Goal: Task Accomplishment & Management: Manage account settings

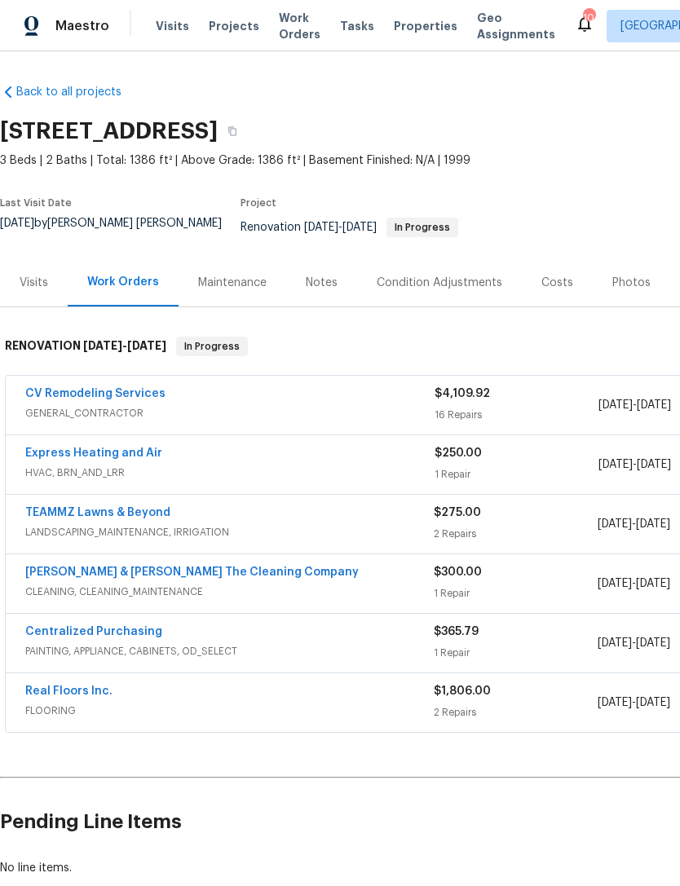
click at [470, 281] on div "Condition Adjustments" at bounding box center [440, 283] width 126 height 16
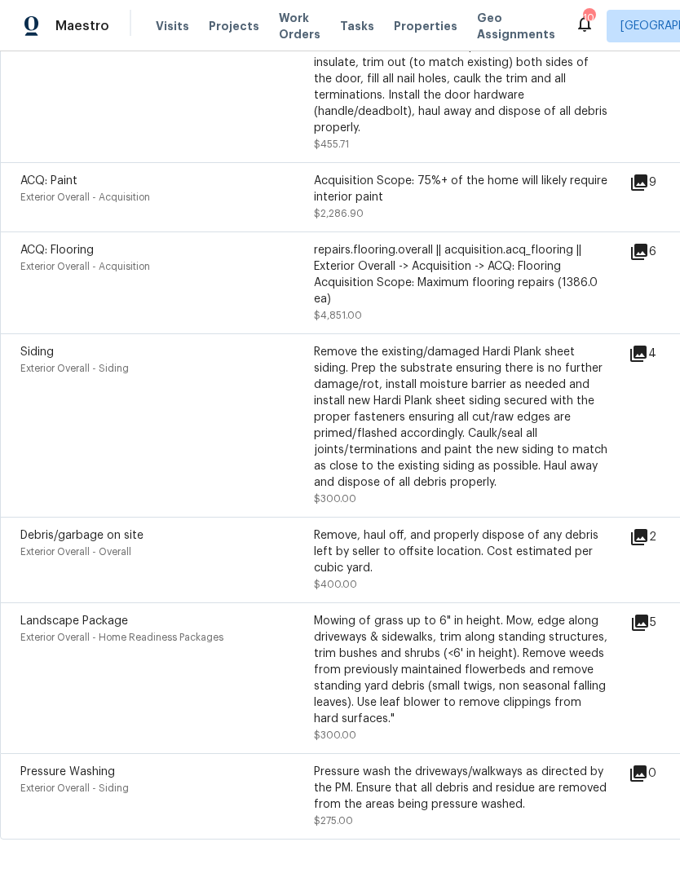
scroll to position [979, 0]
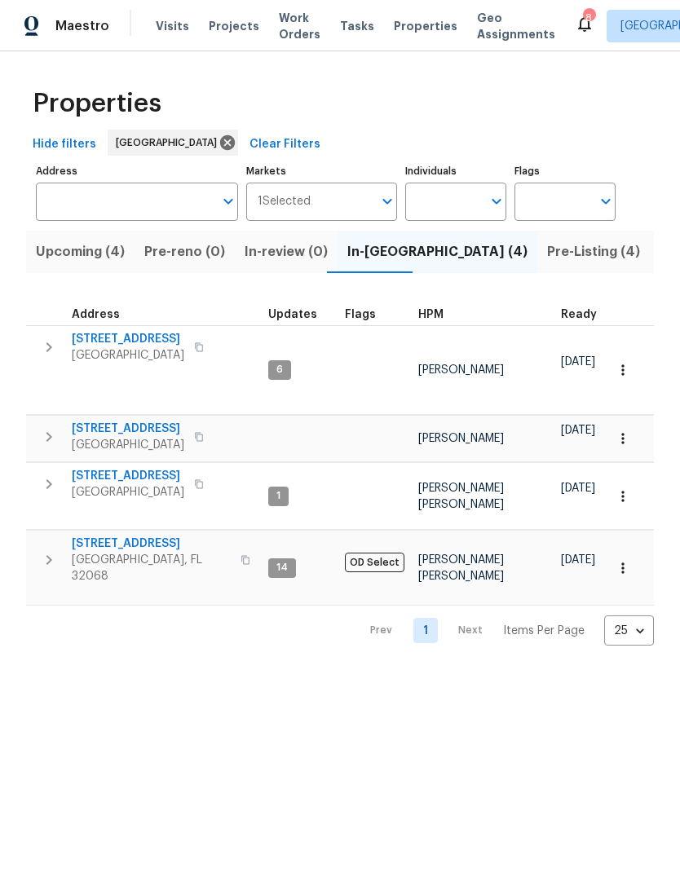
click at [136, 497] on span "Green Cove Springs, FL 32043" at bounding box center [128, 492] width 113 height 16
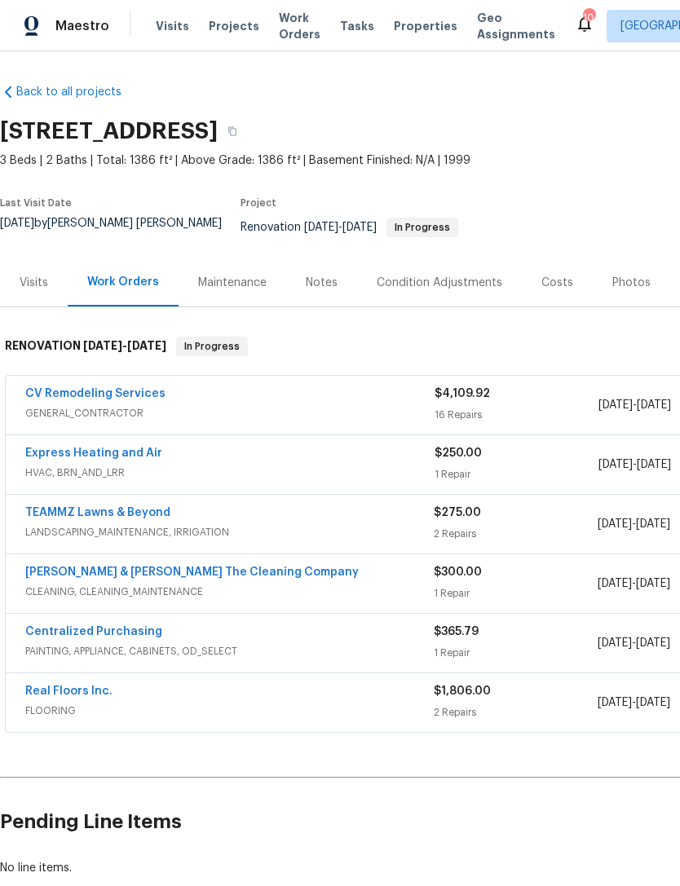
click at [558, 289] on div "Costs" at bounding box center [557, 283] width 32 height 16
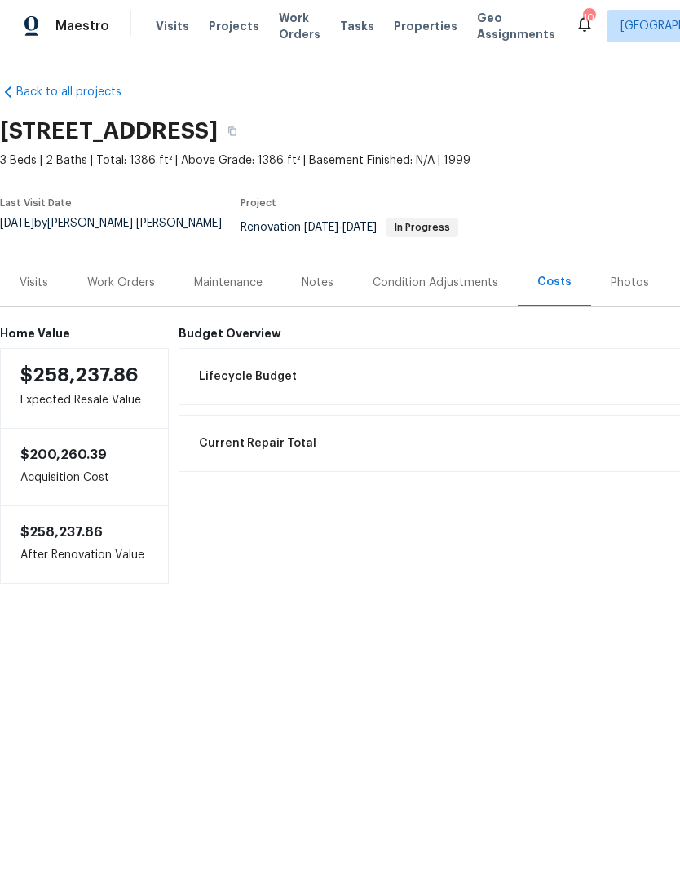
click at [108, 279] on div "Work Orders" at bounding box center [121, 283] width 68 height 16
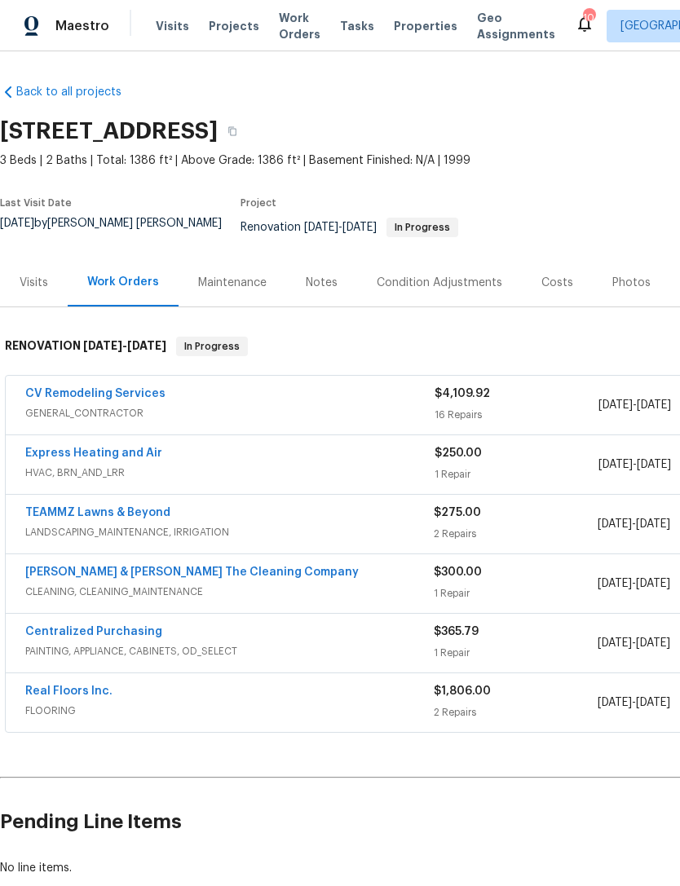
click at [158, 700] on div "Real Floors Inc." at bounding box center [229, 693] width 408 height 20
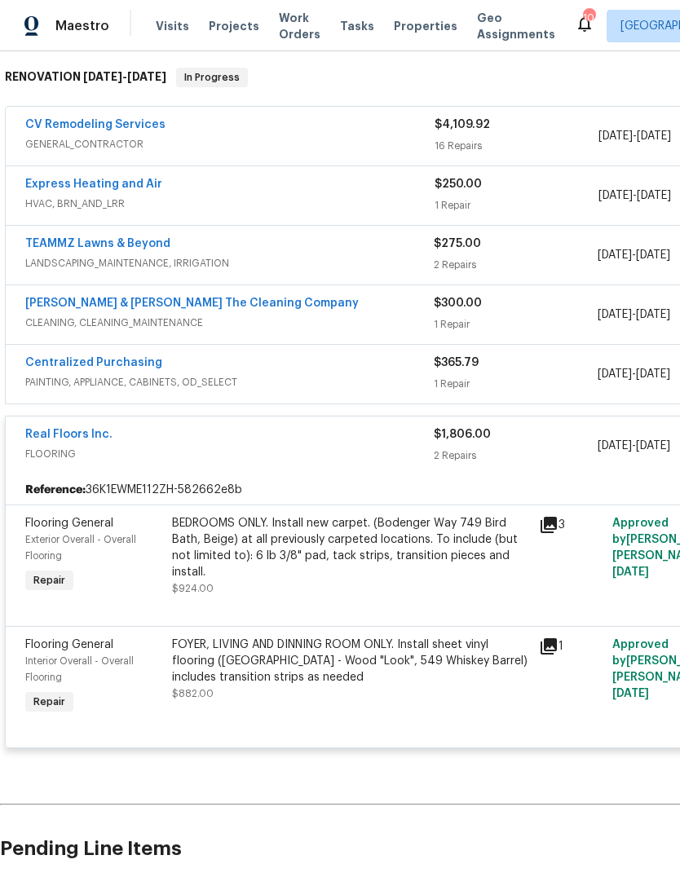
scroll to position [269, 0]
click at [333, 439] on div "Real Floors Inc." at bounding box center [229, 436] width 408 height 20
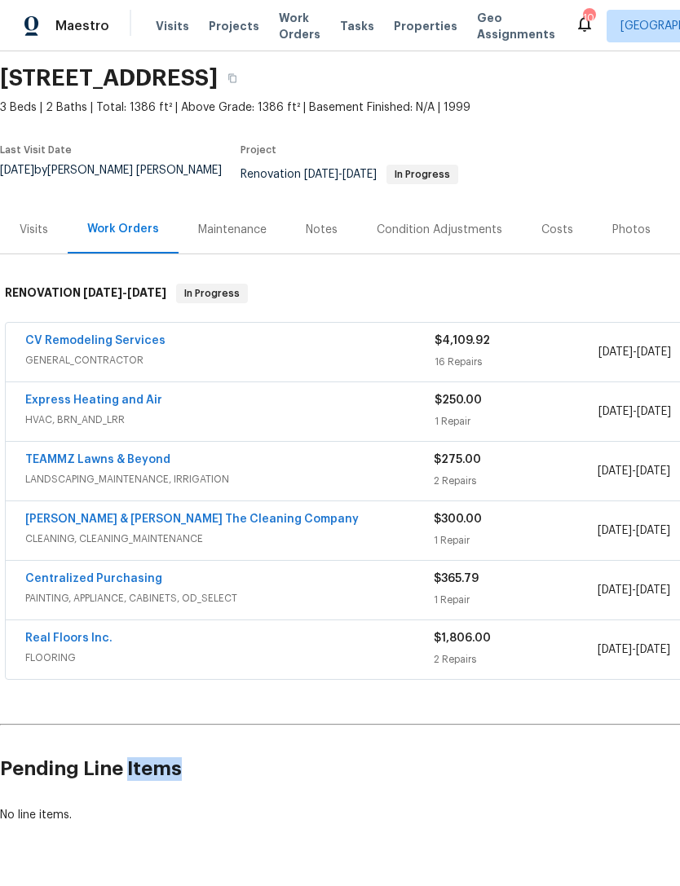
scroll to position [52, 0]
click at [320, 731] on h2 "Pending Line Items" at bounding box center [410, 769] width 821 height 76
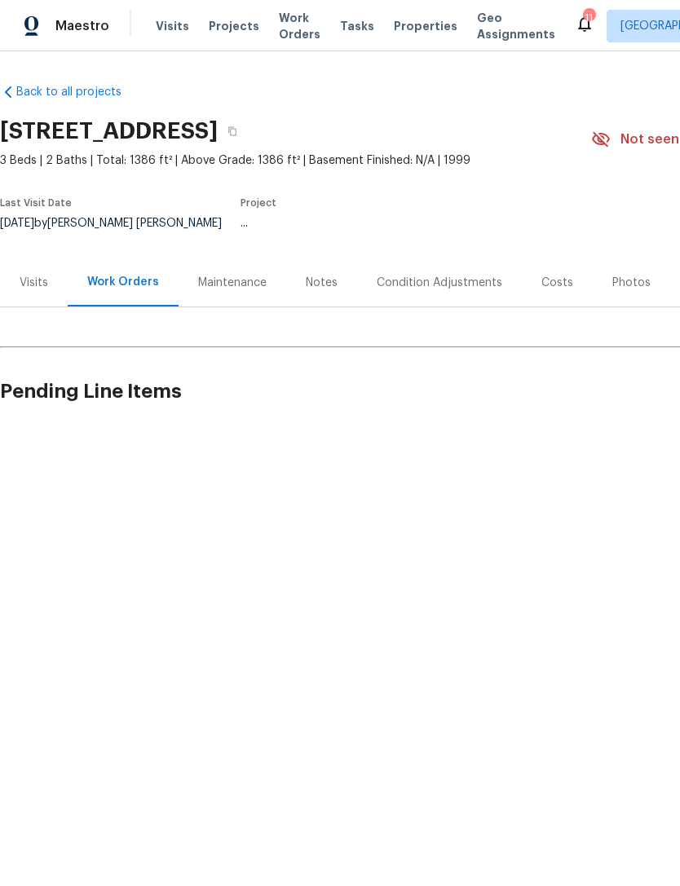
scroll to position [52, 0]
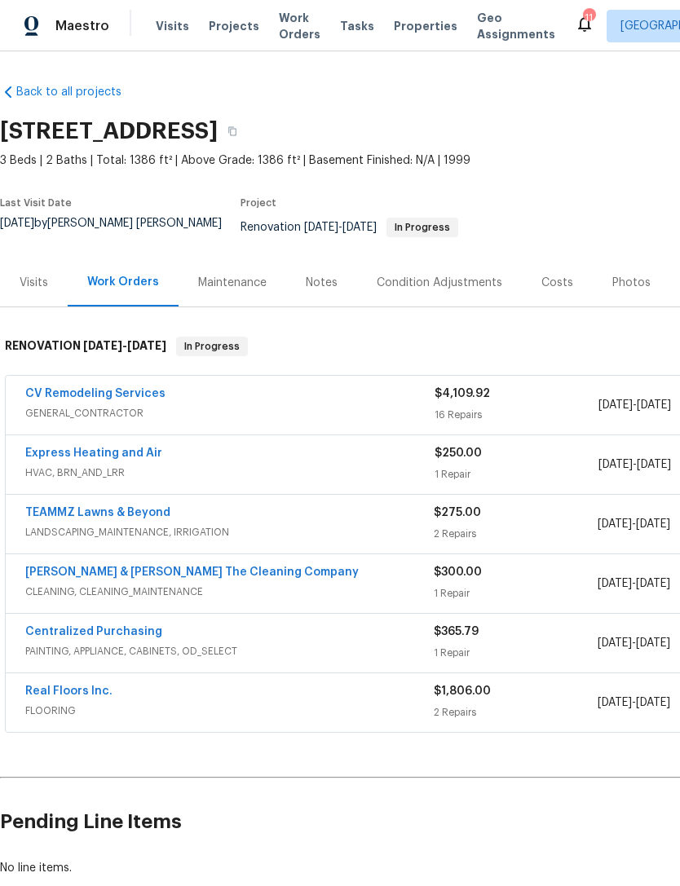
click at [296, 405] on span "GENERAL_CONTRACTOR" at bounding box center [229, 413] width 409 height 16
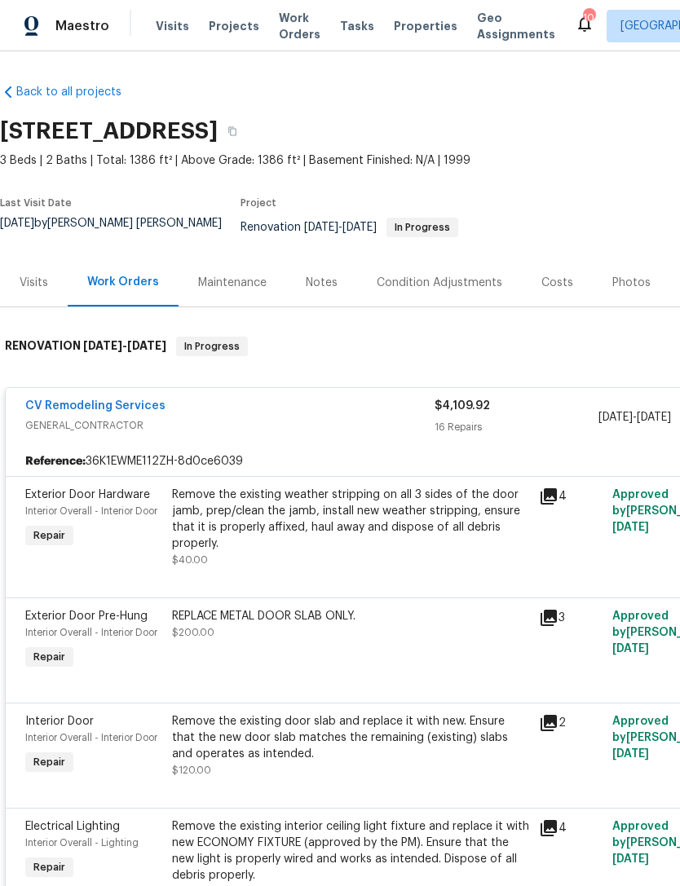
scroll to position [0, 0]
click at [548, 296] on div "Costs" at bounding box center [557, 282] width 71 height 48
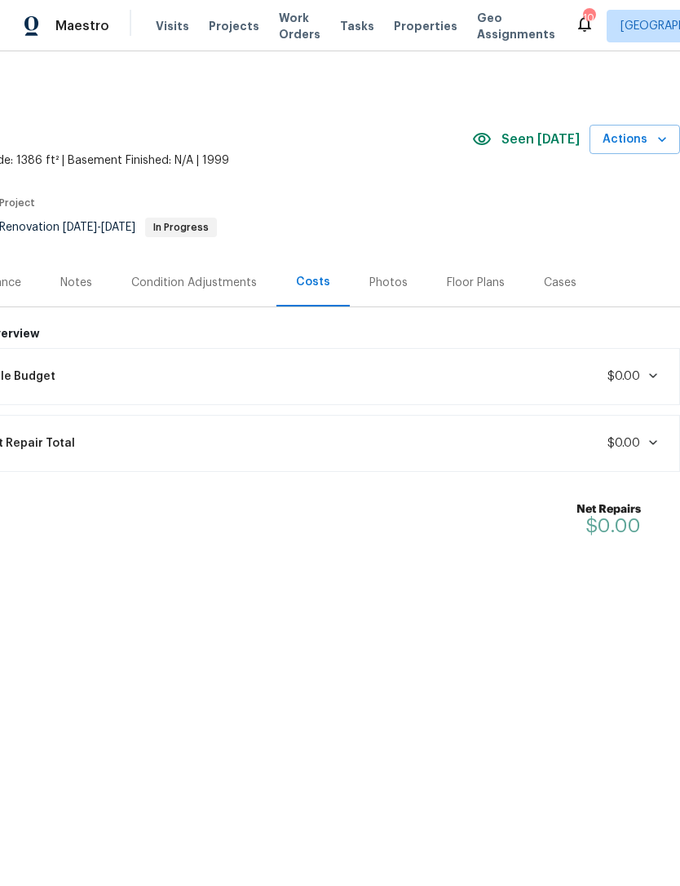
scroll to position [0, 241]
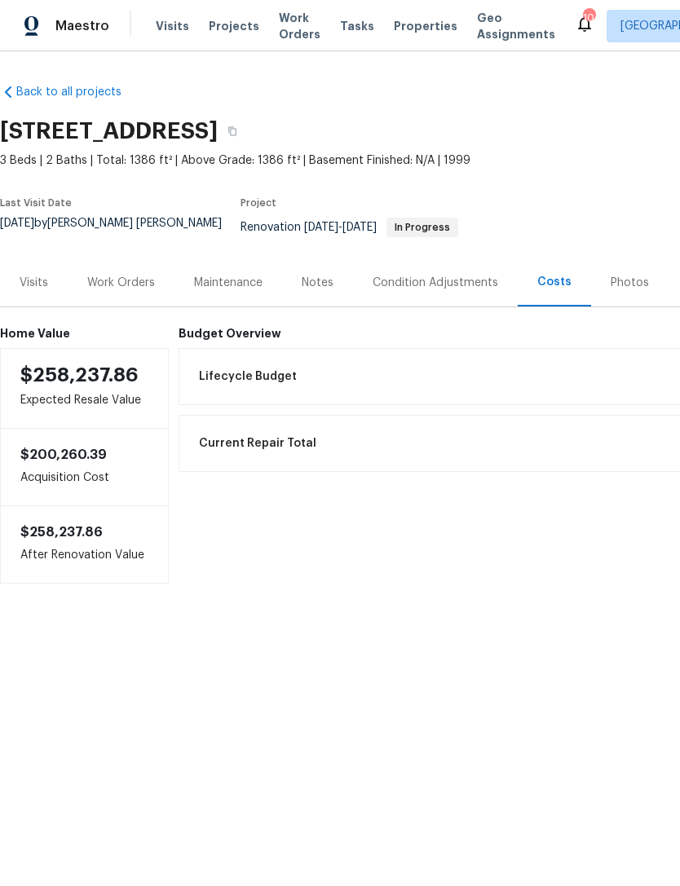
click at [38, 302] on div "Visits" at bounding box center [34, 282] width 68 height 48
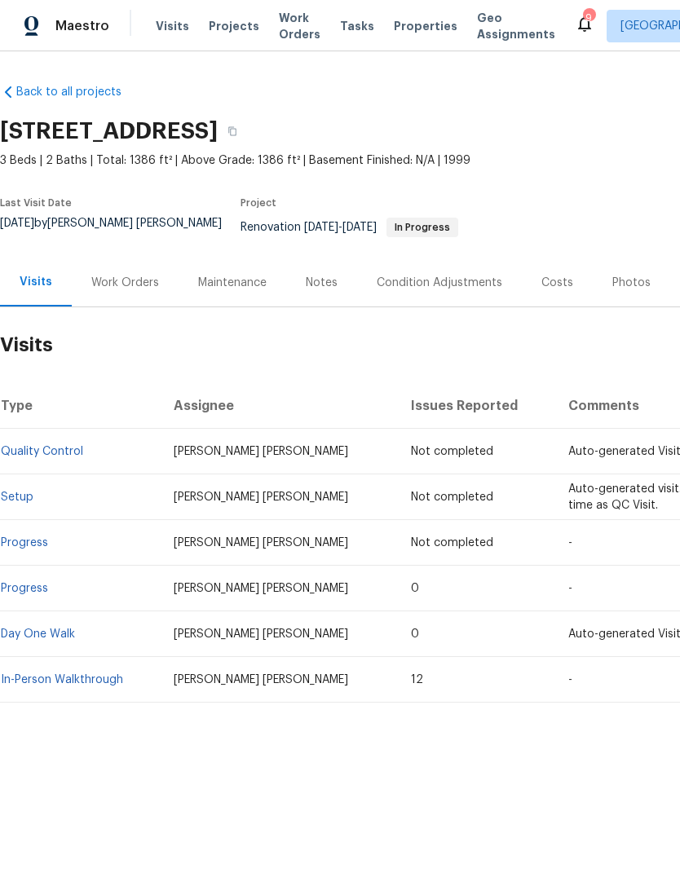
click at [125, 291] on div "Work Orders" at bounding box center [125, 283] width 68 height 16
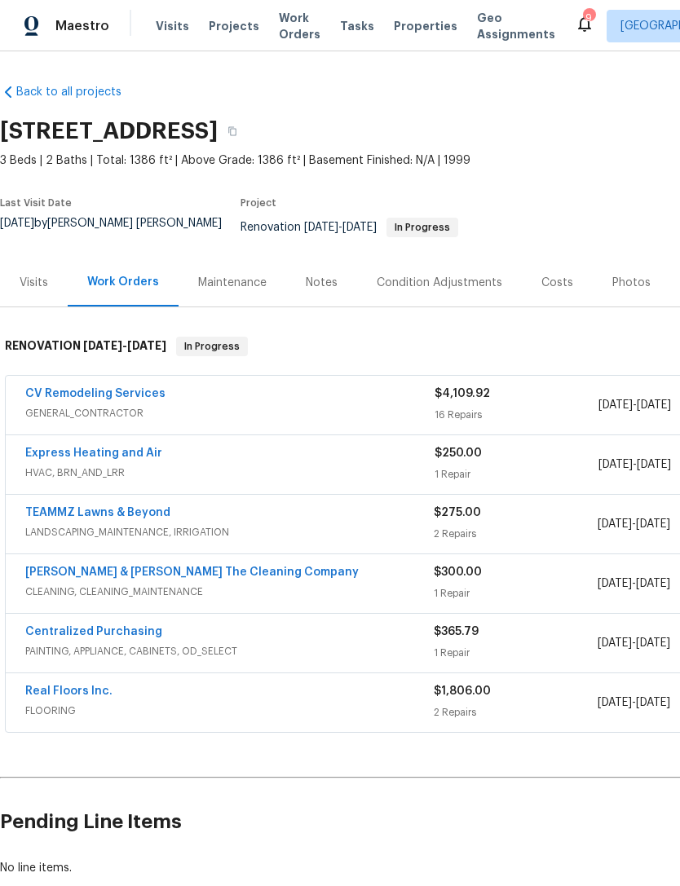
click at [255, 535] on span "LANDSCAPING_MAINTENANCE, IRRIGATION" at bounding box center [229, 532] width 408 height 16
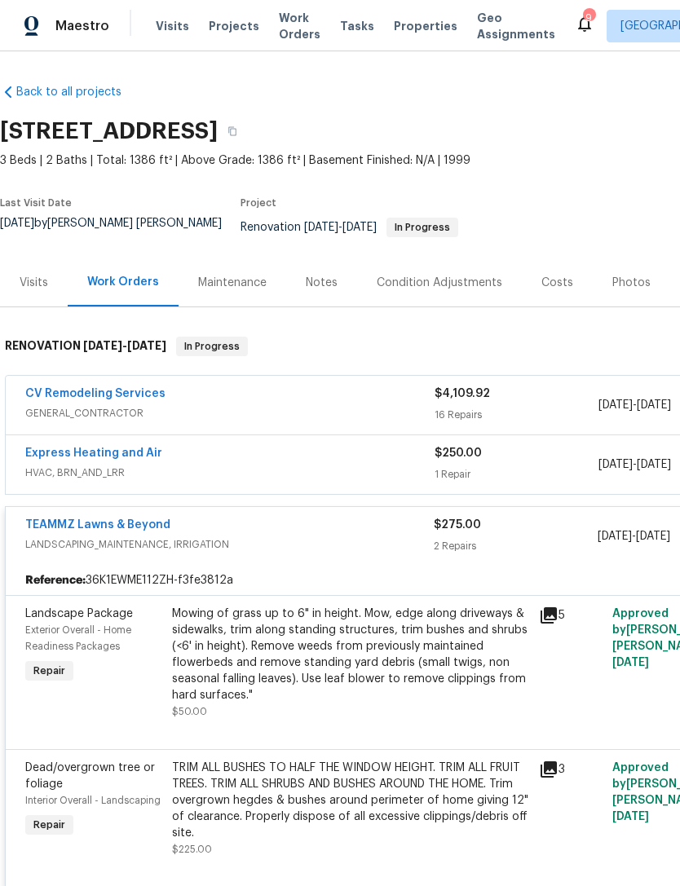
click at [550, 774] on icon at bounding box center [549, 769] width 16 height 16
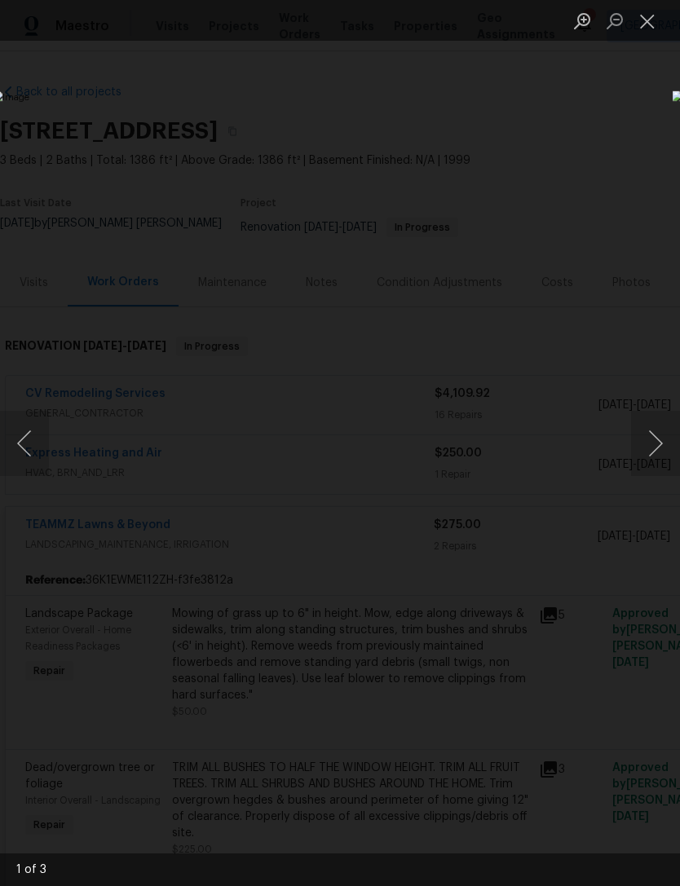
click at [660, 434] on button "Next image" at bounding box center [655, 443] width 49 height 65
click at [648, 444] on button "Next image" at bounding box center [655, 443] width 49 height 65
click at [23, 452] on button "Previous image" at bounding box center [24, 443] width 49 height 65
click at [645, 438] on button "Next image" at bounding box center [655, 443] width 49 height 65
click at [650, 439] on button "Next image" at bounding box center [655, 443] width 49 height 65
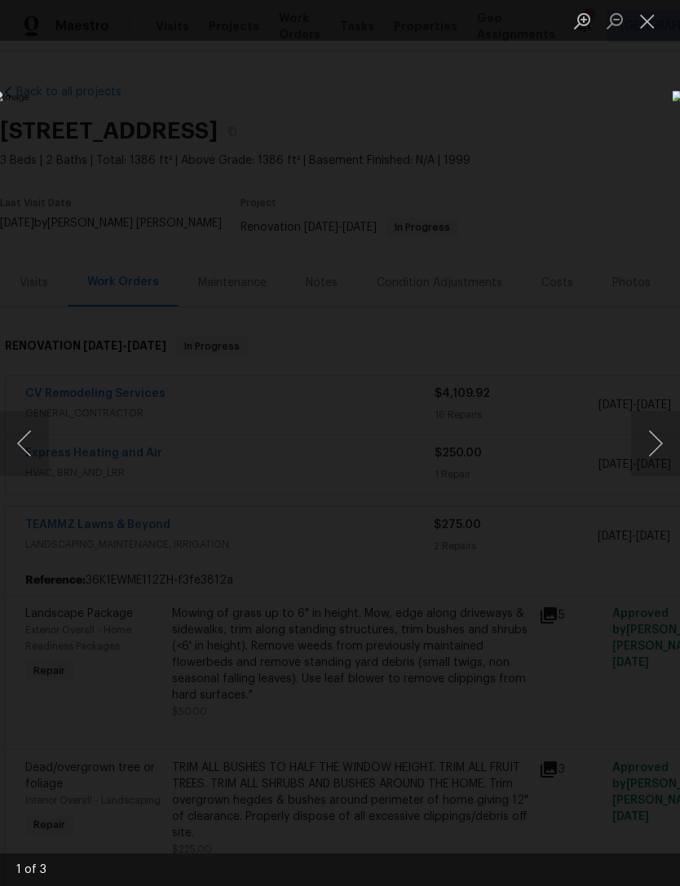
click at [643, 439] on button "Next image" at bounding box center [655, 443] width 49 height 65
click at [642, 435] on button "Next image" at bounding box center [655, 443] width 49 height 65
click at [645, 436] on button "Next image" at bounding box center [655, 443] width 49 height 65
click at [538, 152] on div "Lightbox" at bounding box center [340, 443] width 680 height 886
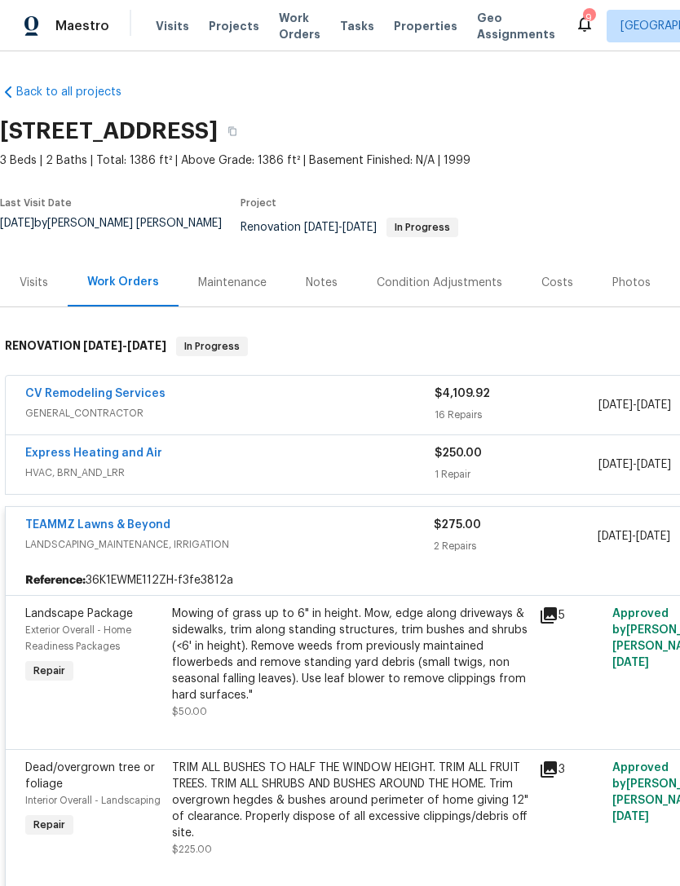
click at [295, 526] on div "TEAMMZ Lawns & Beyond" at bounding box center [229, 527] width 408 height 20
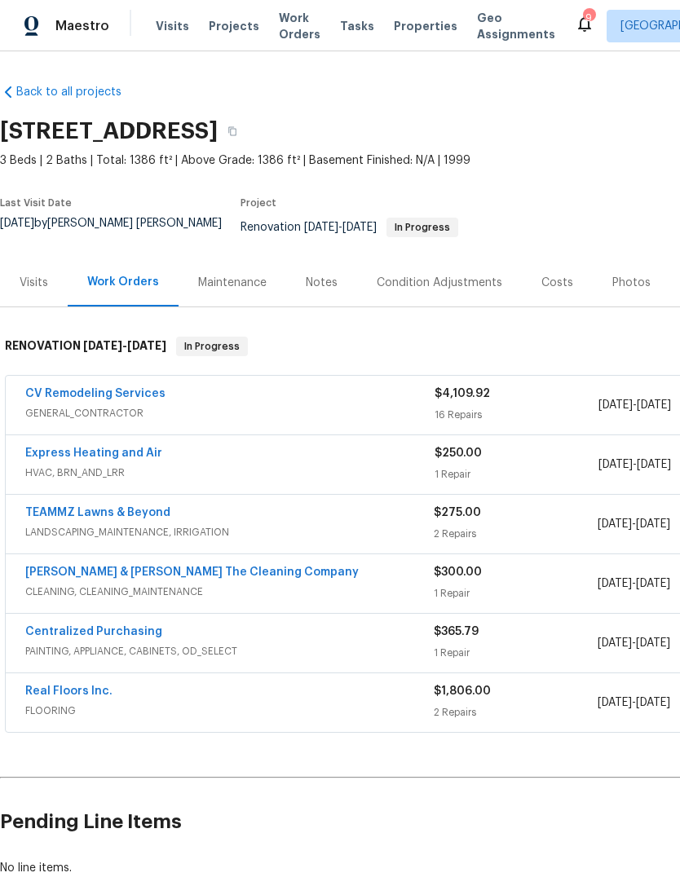
click at [136, 459] on link "Express Heating and Air" at bounding box center [93, 453] width 137 height 11
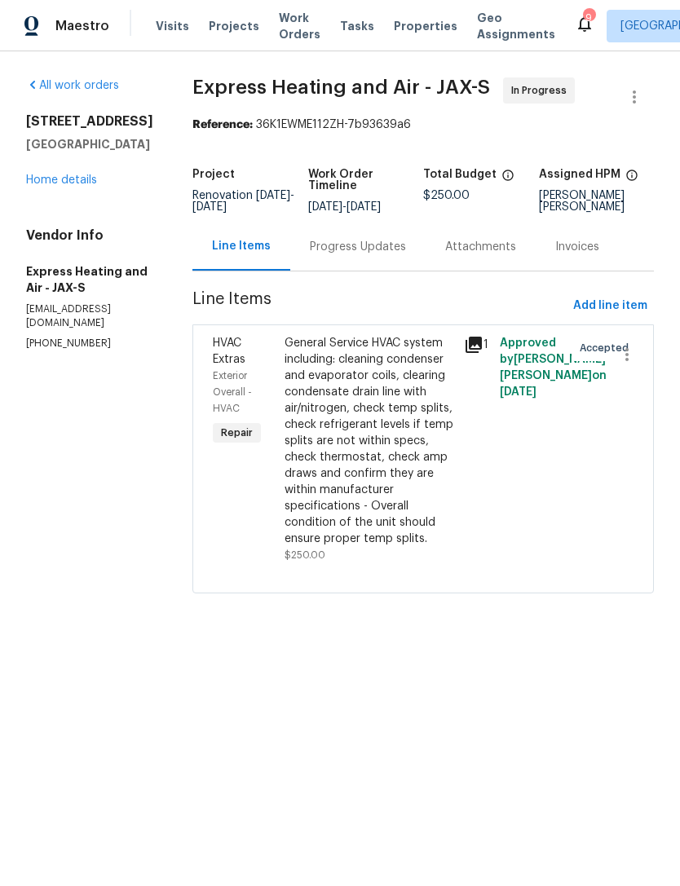
click at [390, 271] on div "Progress Updates" at bounding box center [357, 247] width 135 height 48
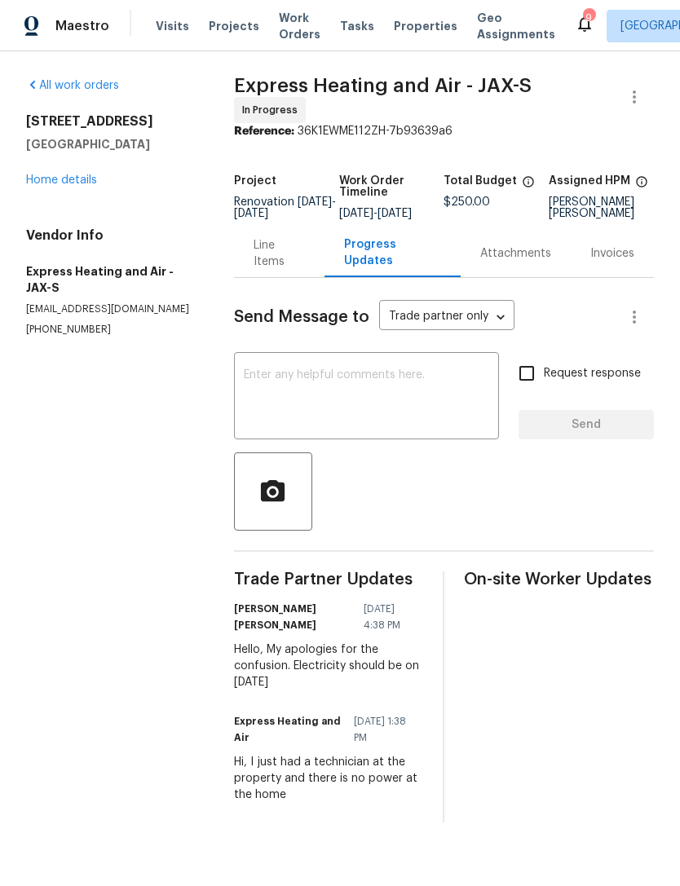
click at [374, 414] on textarea at bounding box center [366, 397] width 245 height 57
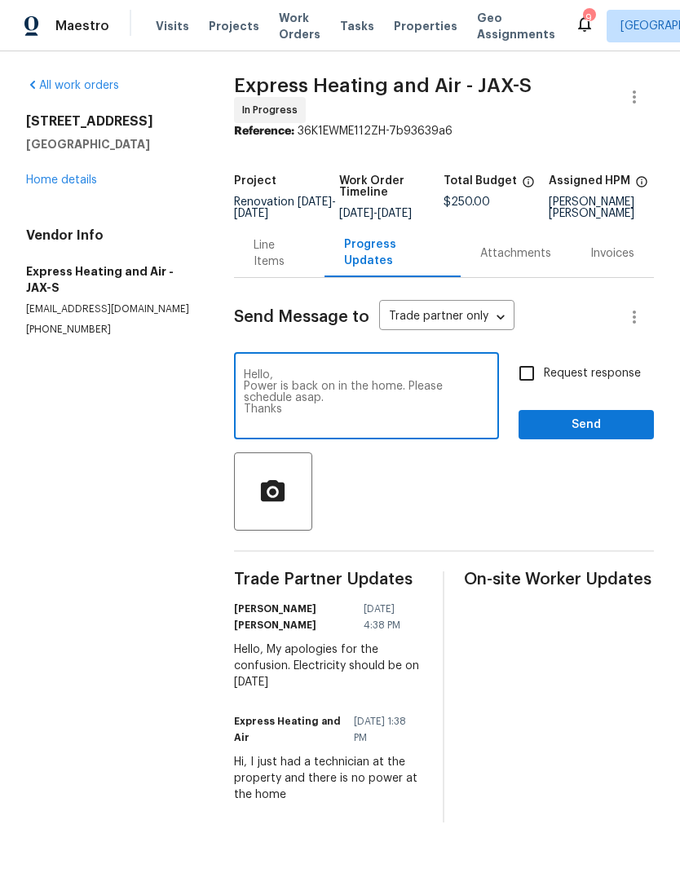
type textarea "Hello, Power is back on in the home. Please schedule asap. Thanks"
click at [536, 391] on input "Request response" at bounding box center [527, 373] width 34 height 34
checkbox input "true"
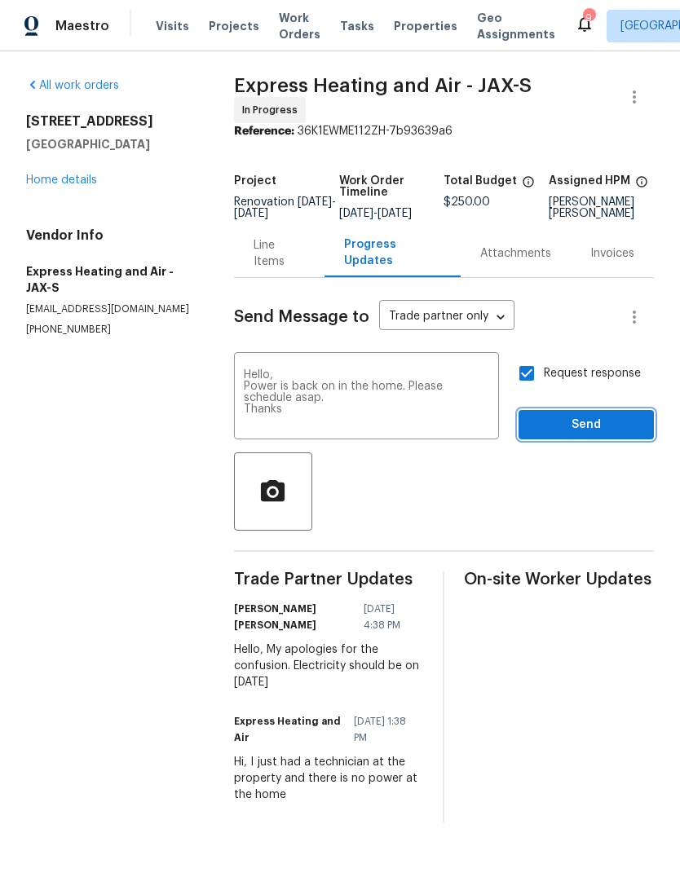
click at [583, 435] on span "Send" at bounding box center [586, 425] width 109 height 20
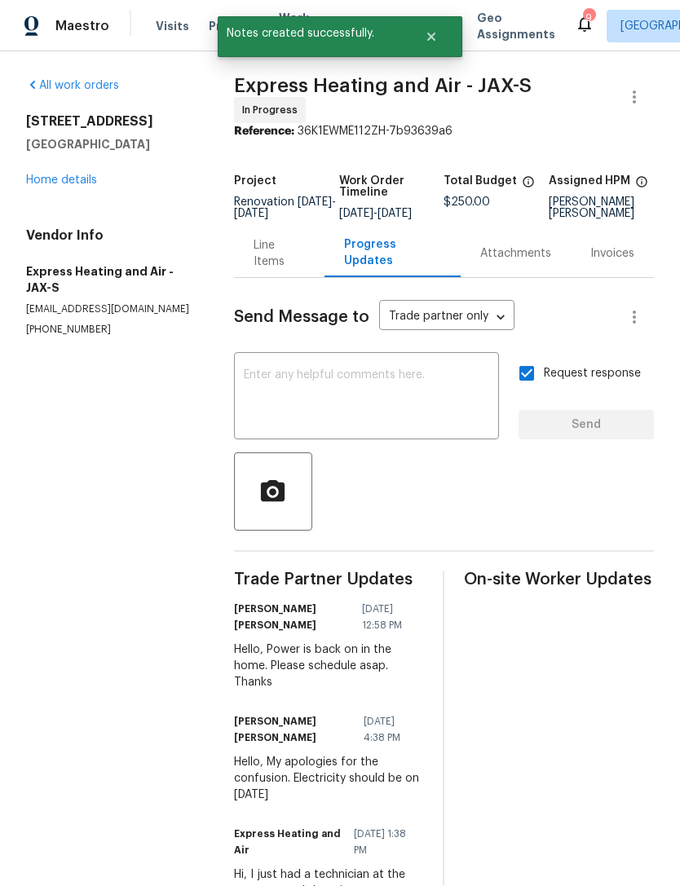
click at [65, 186] on link "Home details" at bounding box center [61, 179] width 71 height 11
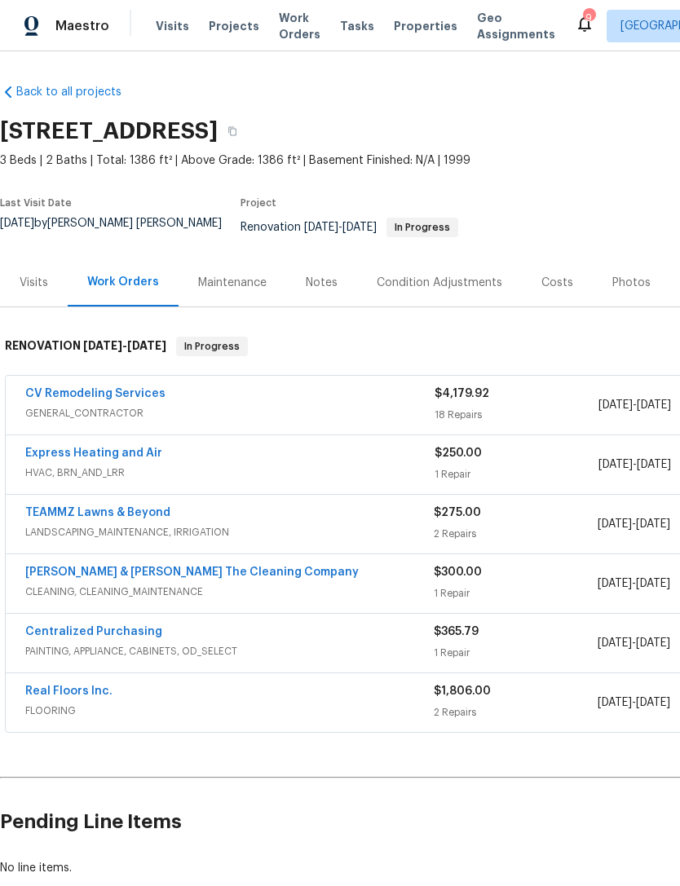
click at [137, 708] on span "FLOORING" at bounding box center [229, 711] width 408 height 16
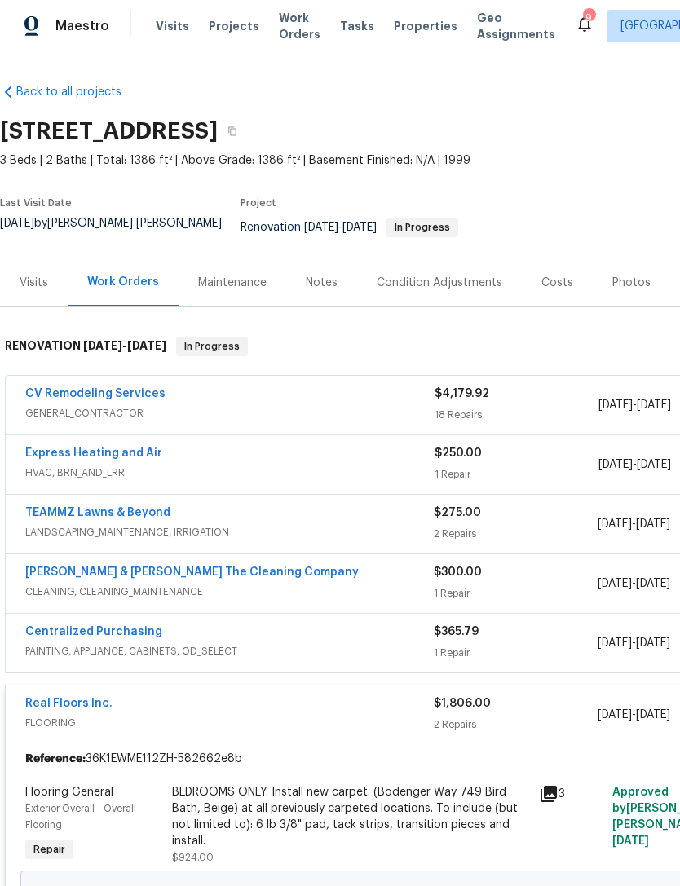
click at [76, 706] on link "Real Floors Inc." at bounding box center [68, 703] width 87 height 11
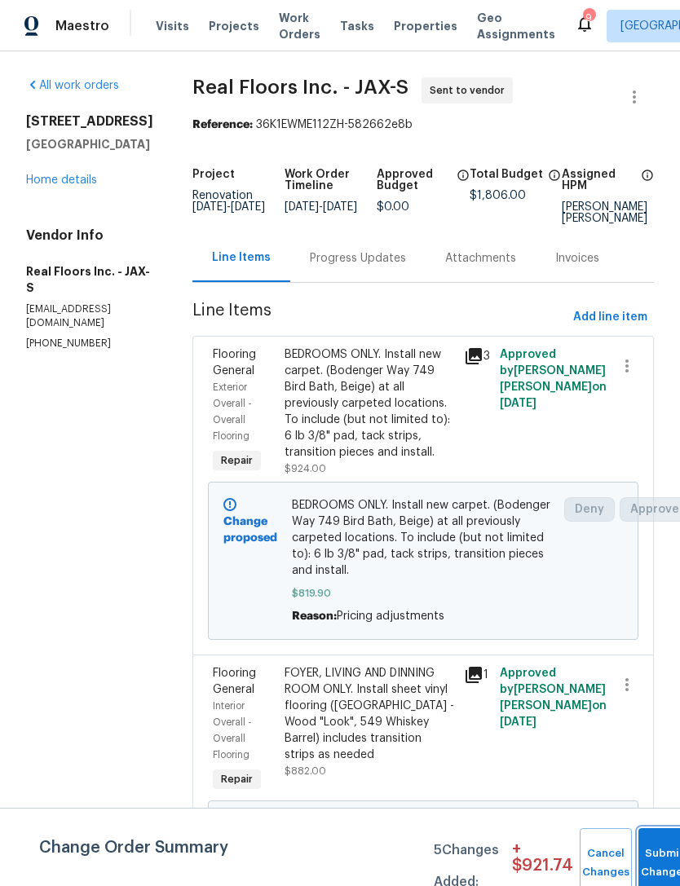
click at [652, 852] on button "Submit Changes" at bounding box center [664, 863] width 52 height 70
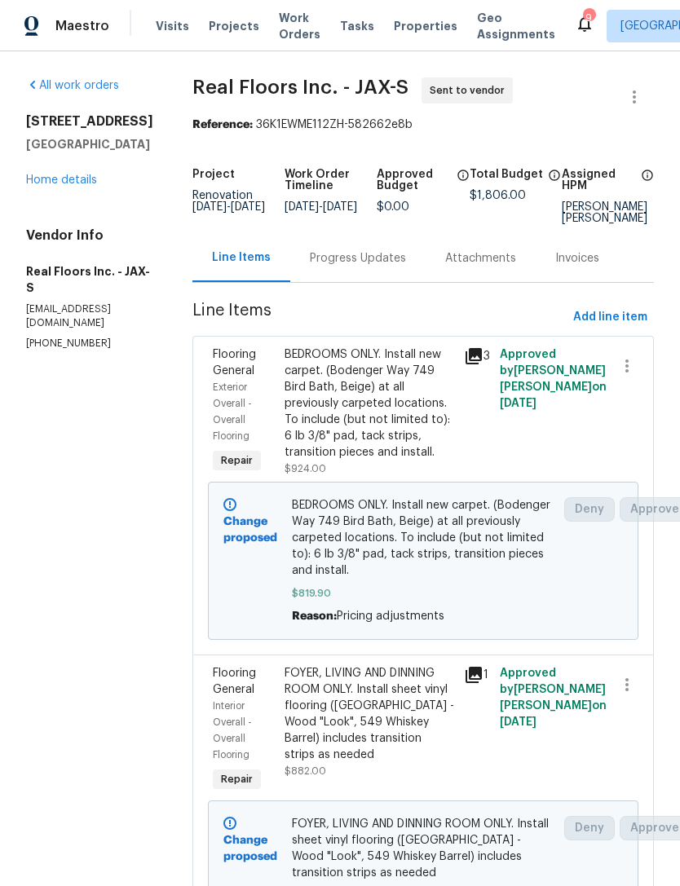
click at [68, 186] on link "Home details" at bounding box center [61, 179] width 71 height 11
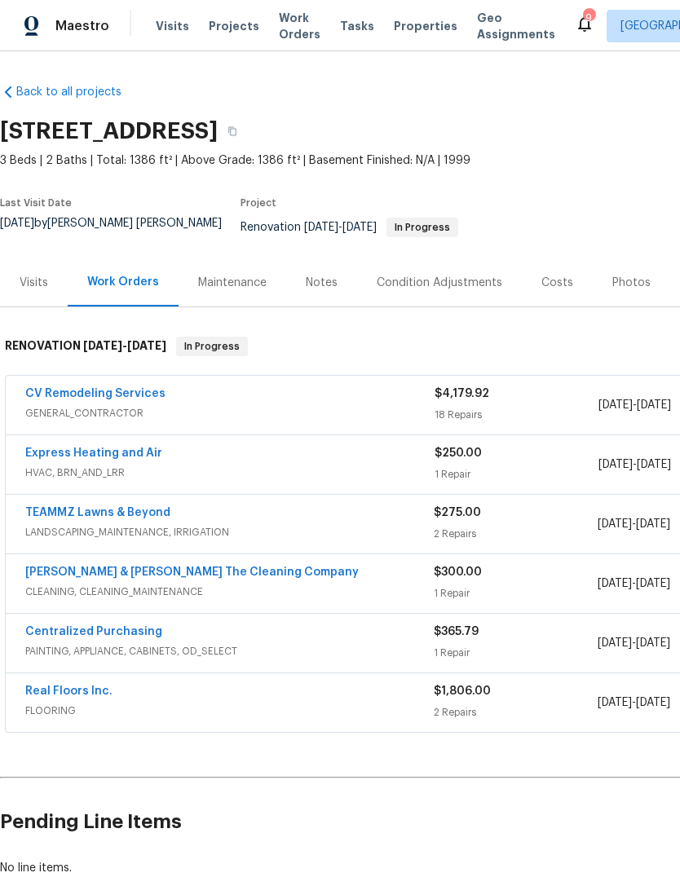
click at [108, 399] on link "CV Remodeling Services" at bounding box center [95, 393] width 140 height 11
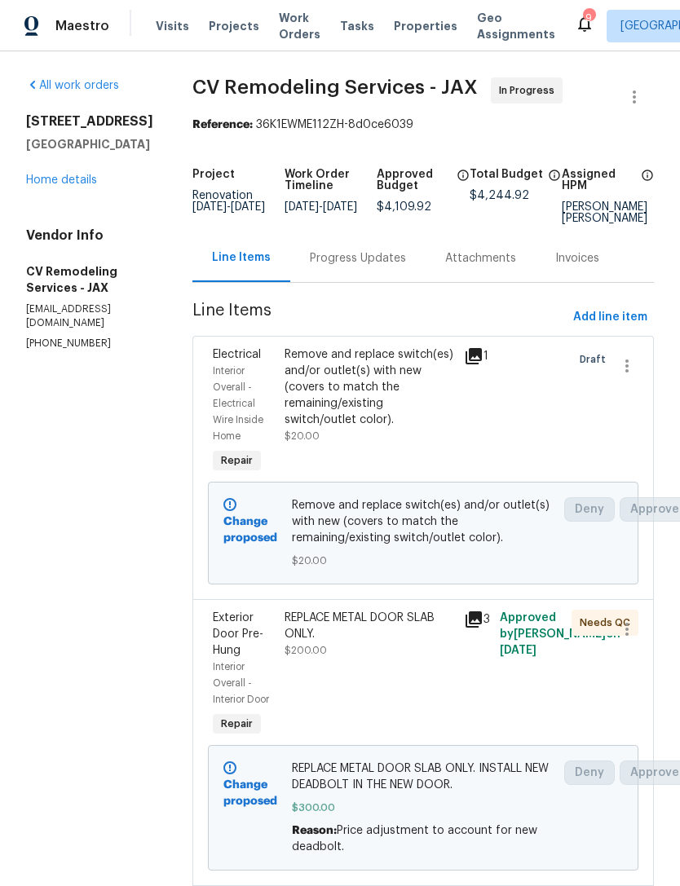
click at [64, 186] on link "Home details" at bounding box center [61, 179] width 71 height 11
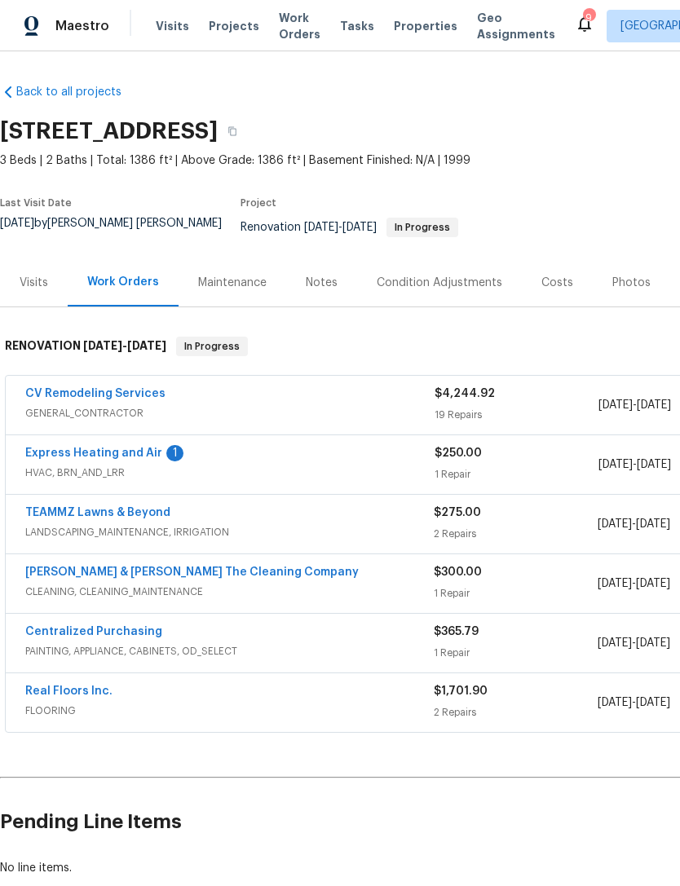
click at [117, 519] on link "TEAMMZ Lawns & Beyond" at bounding box center [97, 512] width 145 height 11
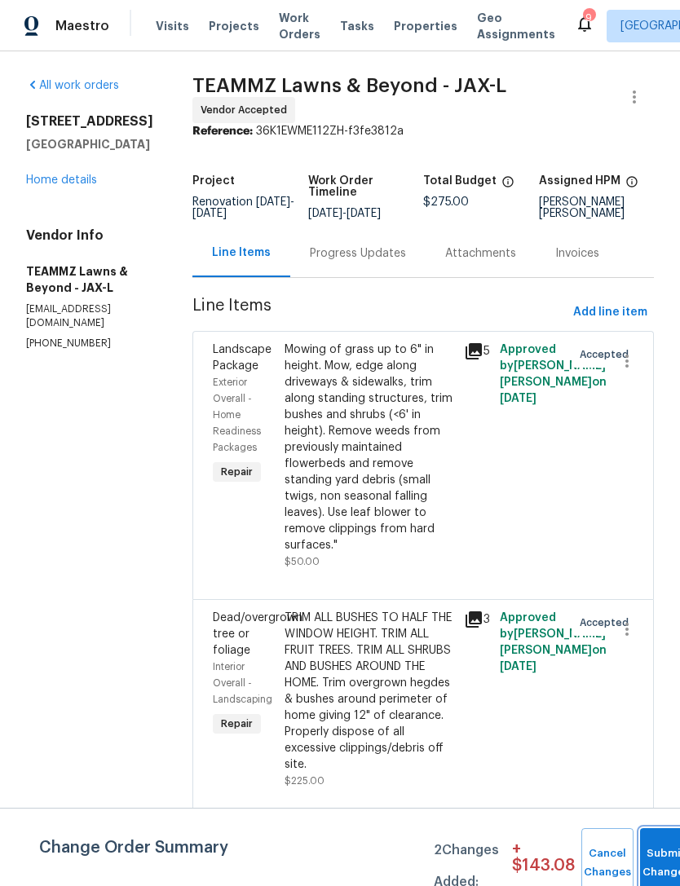
click at [648, 862] on span "Submit Changes" at bounding box center [666, 864] width 36 height 38
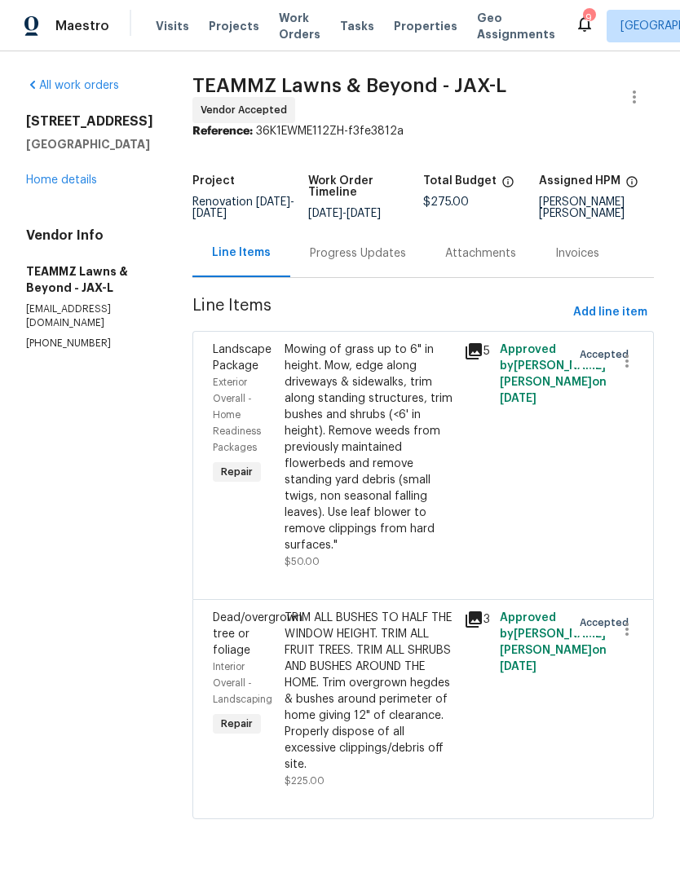
click at [72, 186] on link "Home details" at bounding box center [61, 179] width 71 height 11
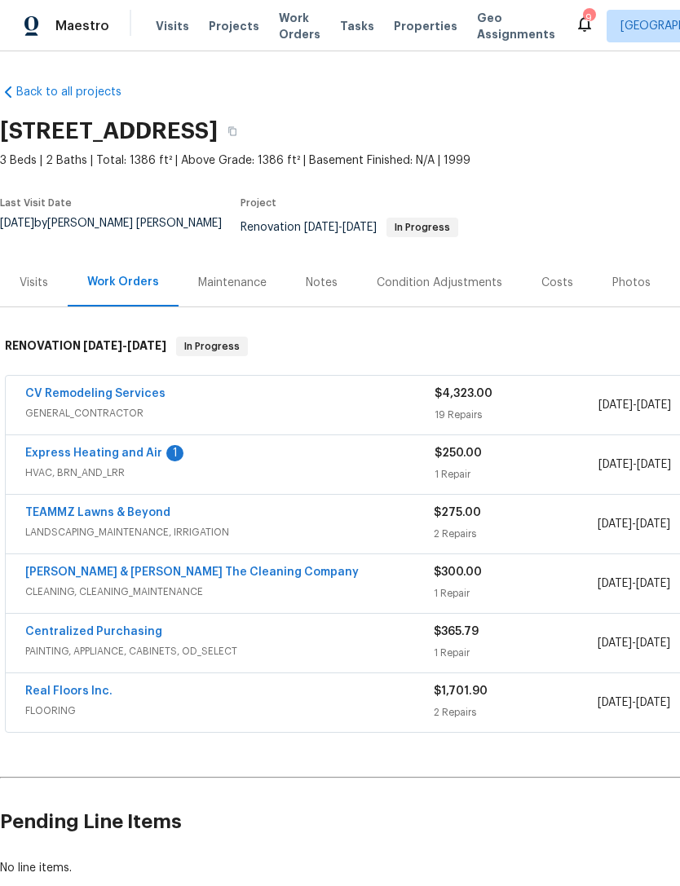
click at [117, 395] on link "CV Remodeling Services" at bounding box center [95, 393] width 140 height 11
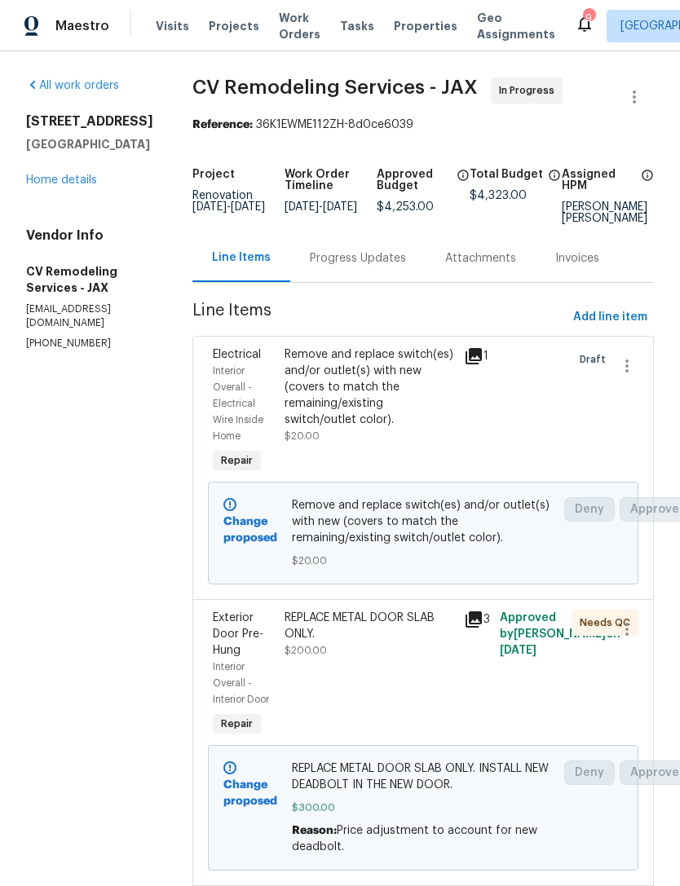
click at [62, 228] on div "All work orders [STREET_ADDRESS] Home details Vendor Info CV Remodeling Service…" at bounding box center [89, 213] width 127 height 273
click at [75, 186] on link "Home details" at bounding box center [61, 179] width 71 height 11
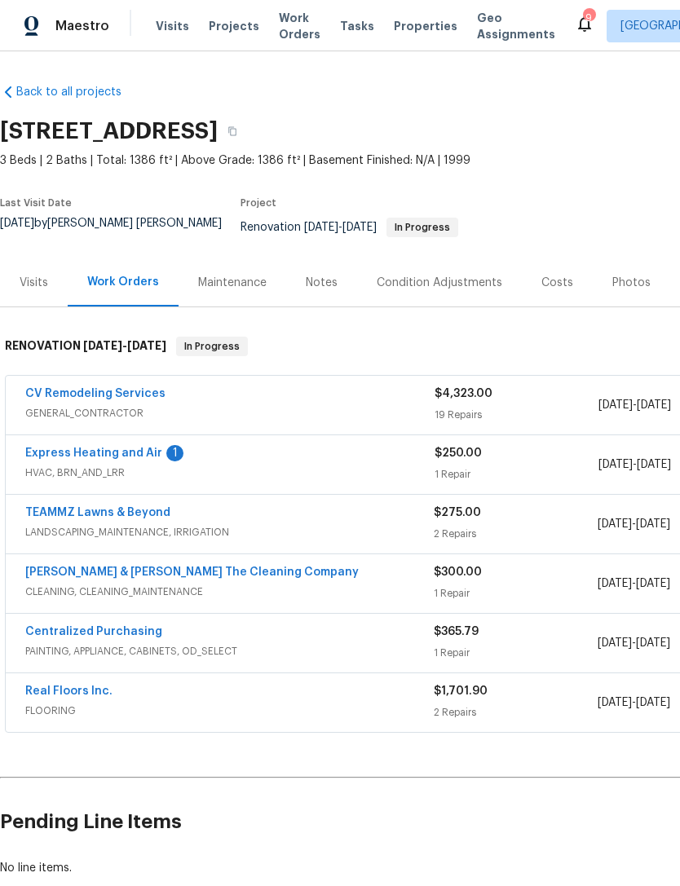
click at [93, 695] on link "Real Floors Inc." at bounding box center [68, 691] width 87 height 11
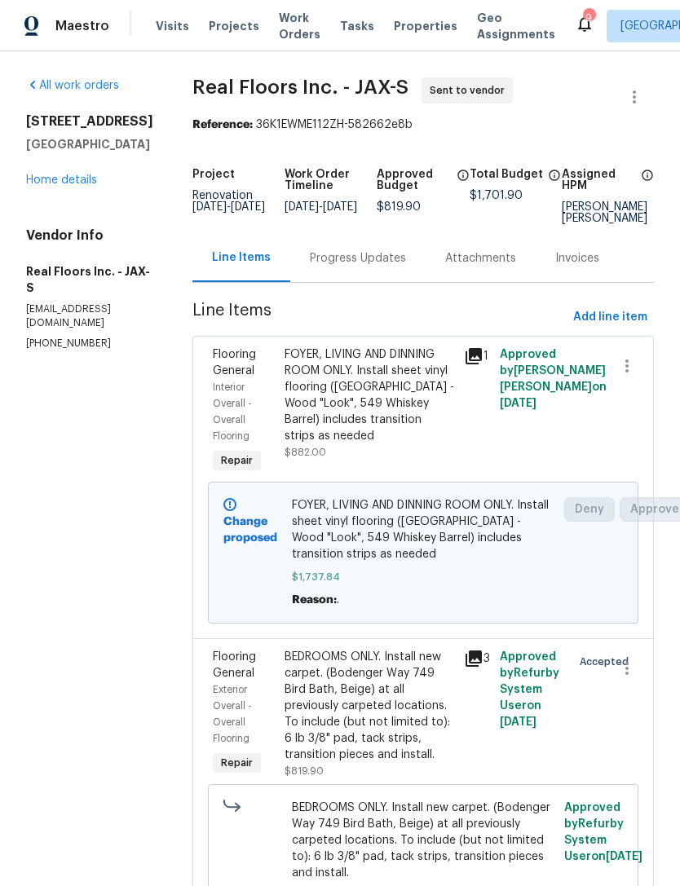
click at [57, 186] on link "Home details" at bounding box center [61, 179] width 71 height 11
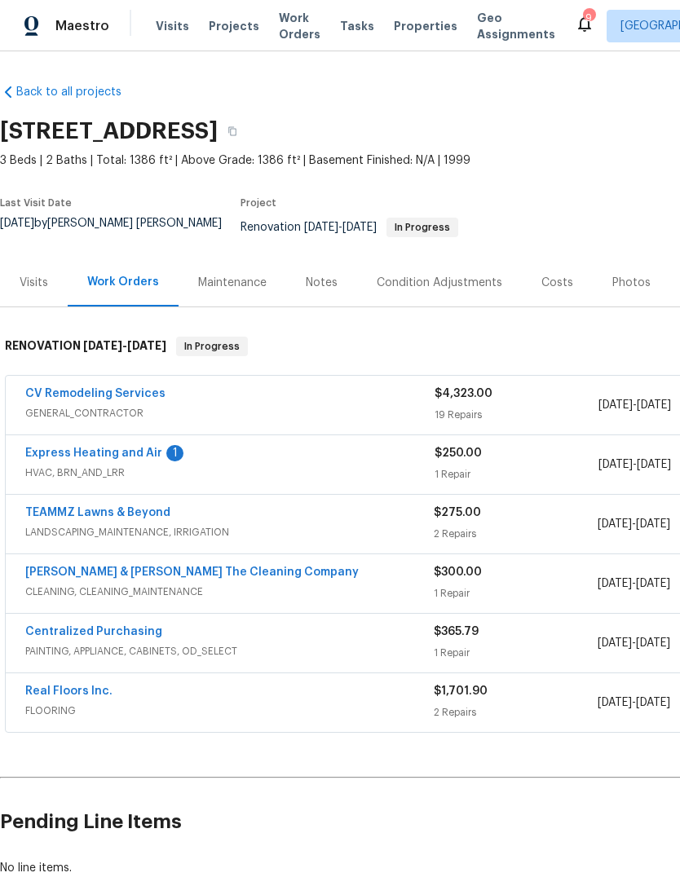
click at [549, 286] on div "Costs" at bounding box center [557, 283] width 32 height 16
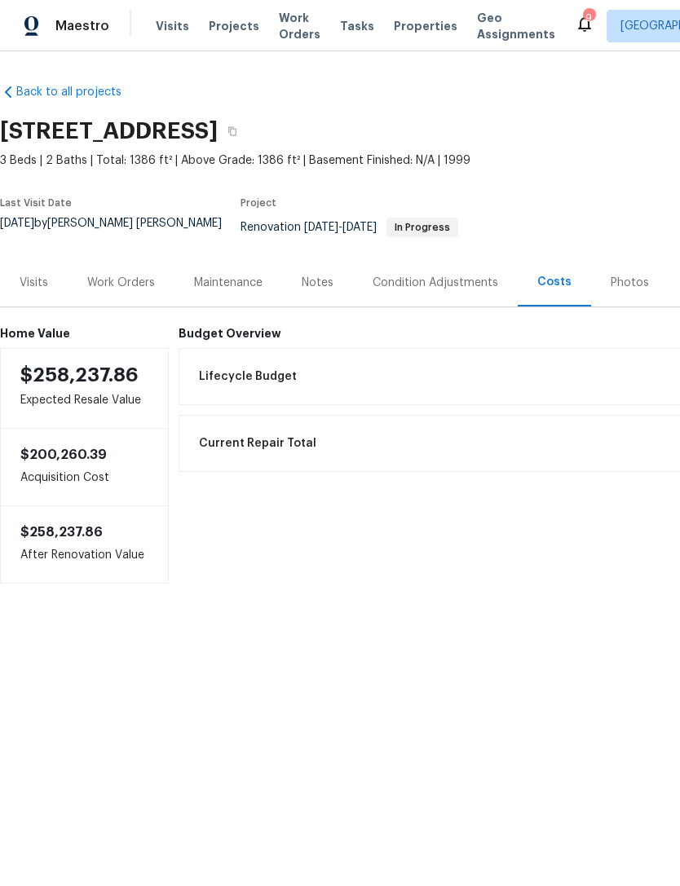
click at [124, 289] on div "Work Orders" at bounding box center [121, 283] width 68 height 16
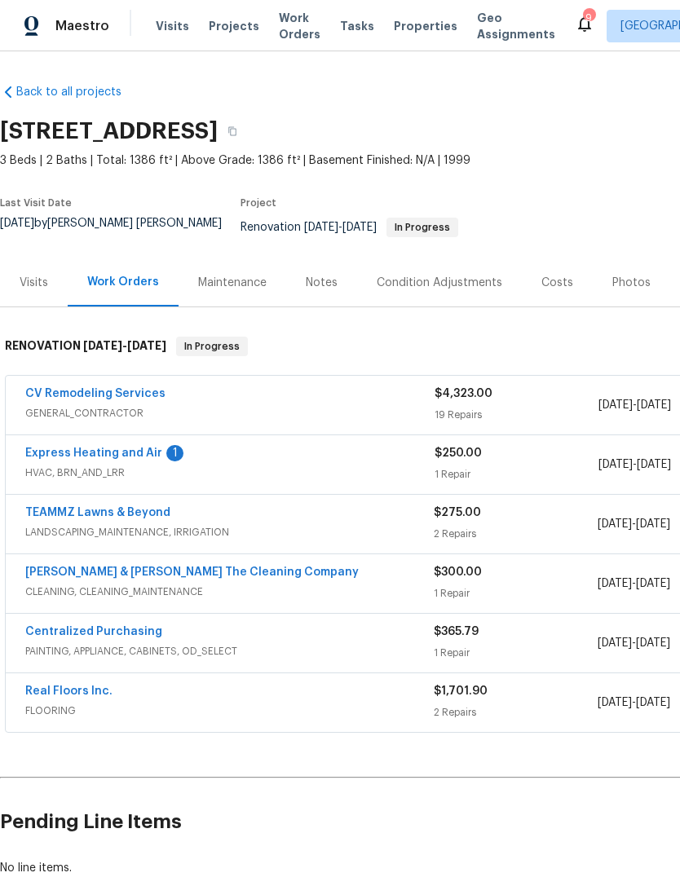
click at [129, 456] on link "Express Heating and Air" at bounding box center [93, 453] width 137 height 11
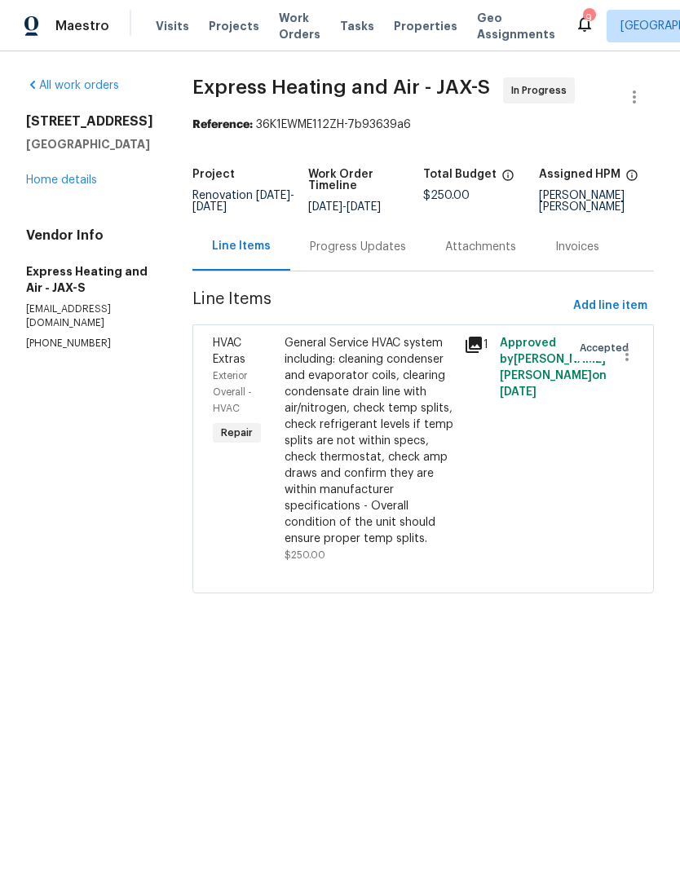
click at [363, 255] on div "Progress Updates" at bounding box center [358, 247] width 96 height 16
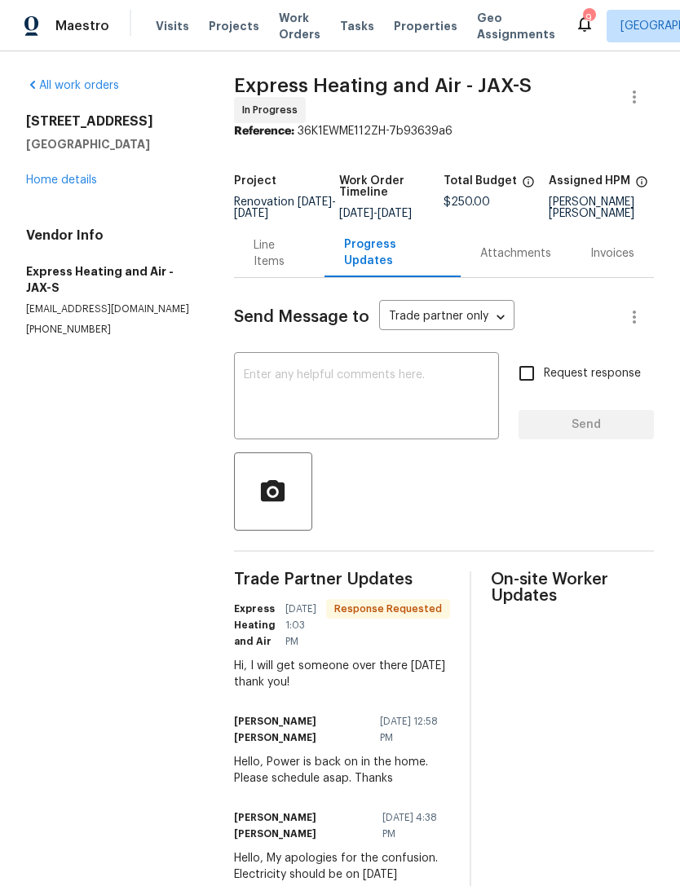
click at [70, 186] on link "Home details" at bounding box center [61, 179] width 71 height 11
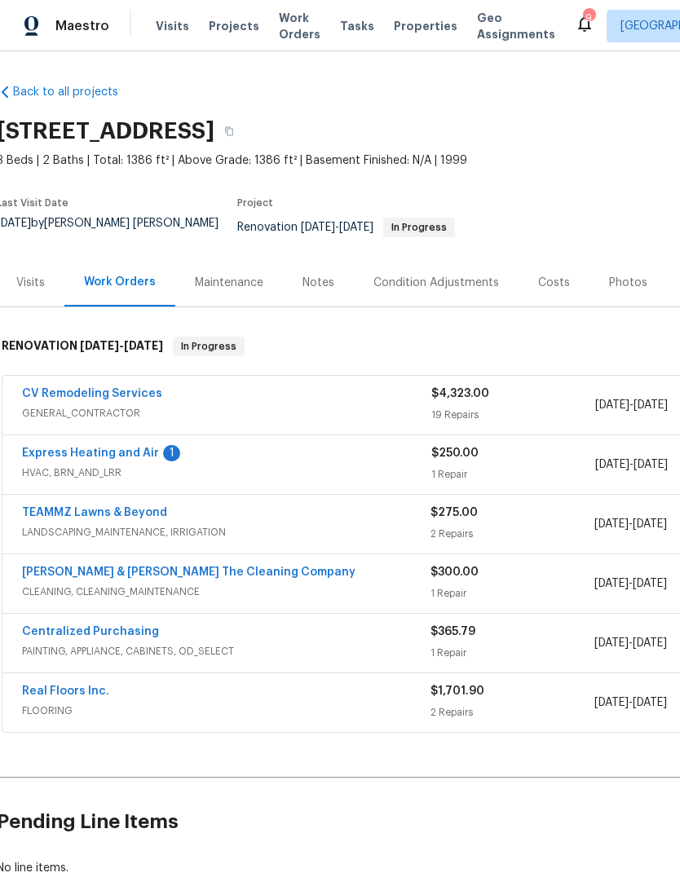
scroll to position [0, 3]
click at [103, 459] on link "Express Heating and Air" at bounding box center [90, 453] width 137 height 11
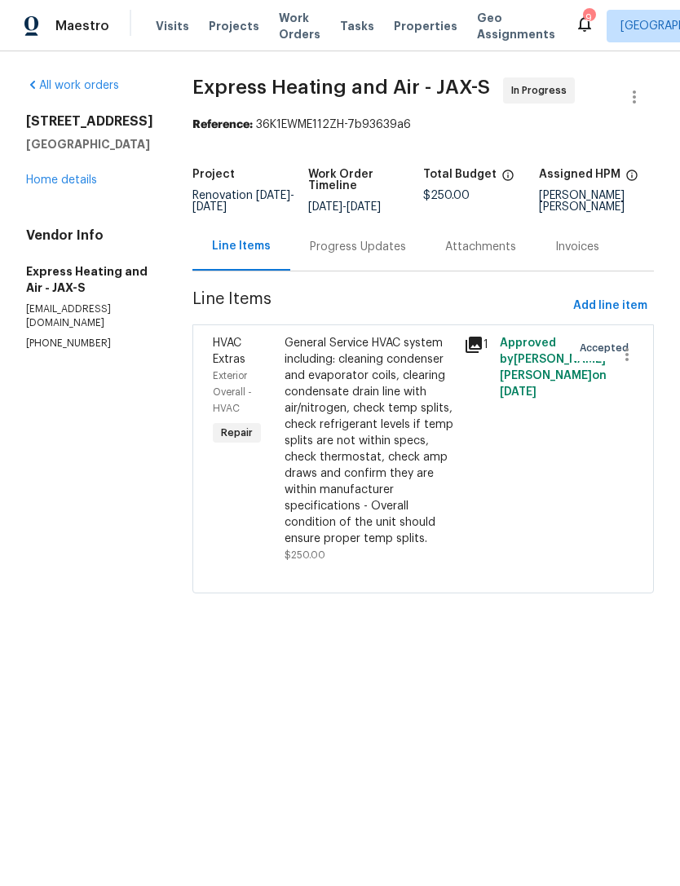
click at [376, 271] on div "Progress Updates" at bounding box center [357, 247] width 135 height 48
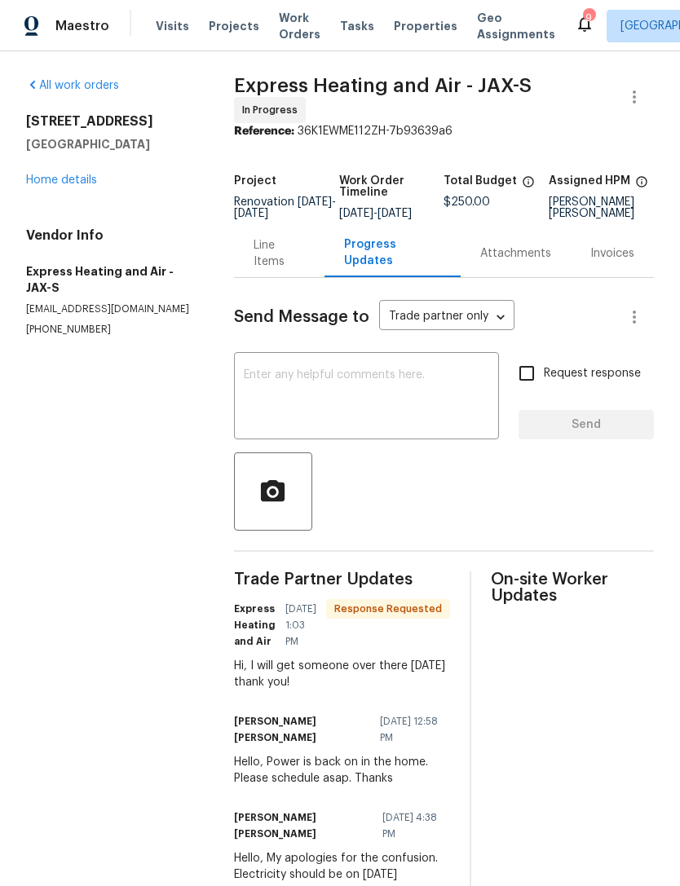
click at [85, 186] on link "Home details" at bounding box center [61, 179] width 71 height 11
